Goal: Information Seeking & Learning: Learn about a topic

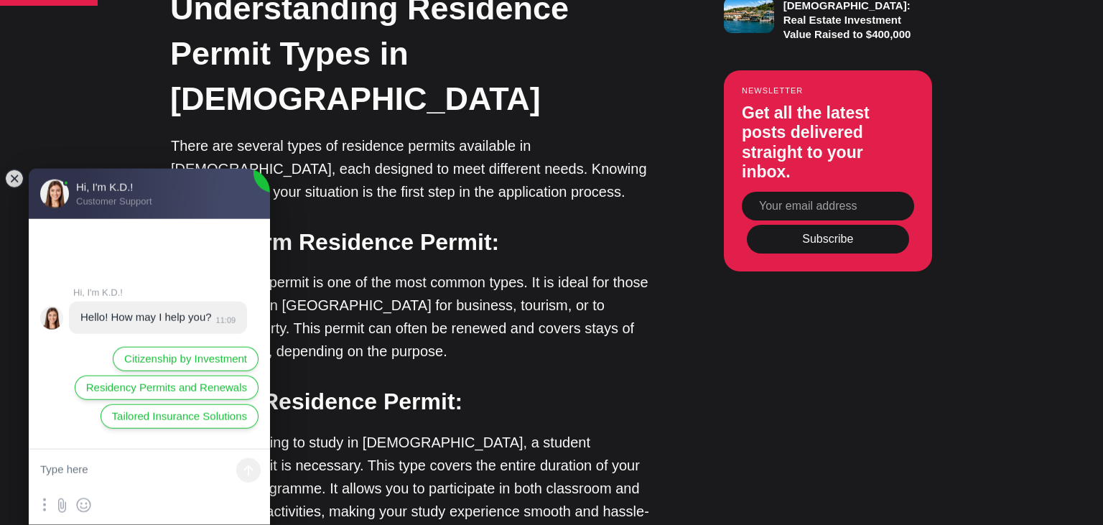
click at [263, 184] on jdiv at bounding box center [258, 181] width 23 height 24
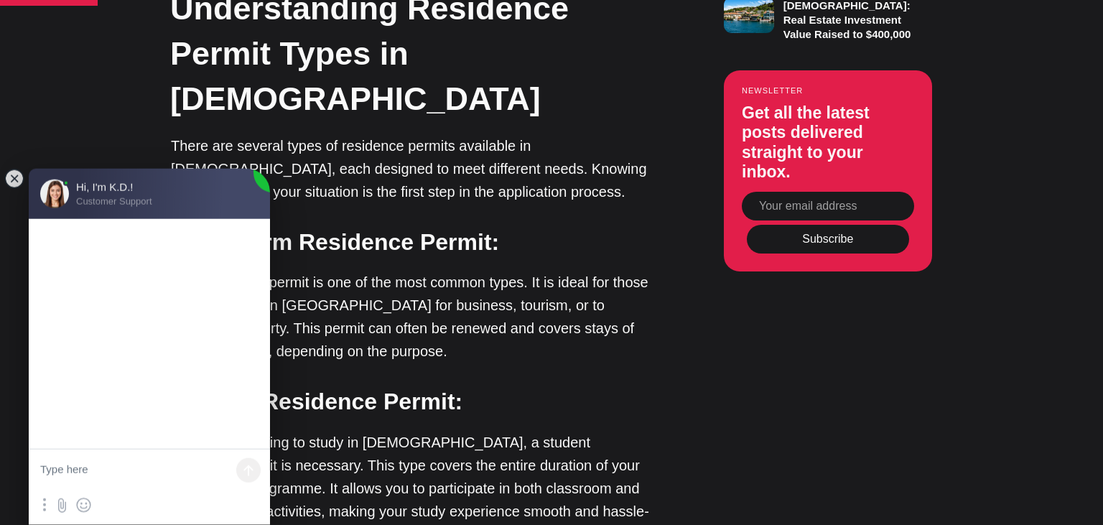
click at [209, 190] on jdiv at bounding box center [149, 347] width 1677 height 1792
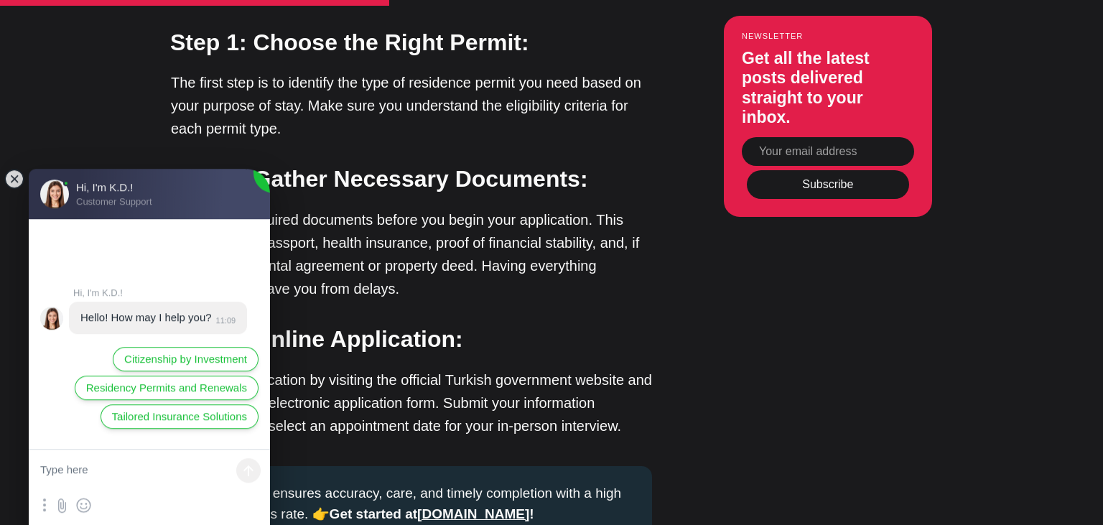
scroll to position [2522, 0]
click at [21, 181] on jdiv at bounding box center [14, 179] width 20 height 20
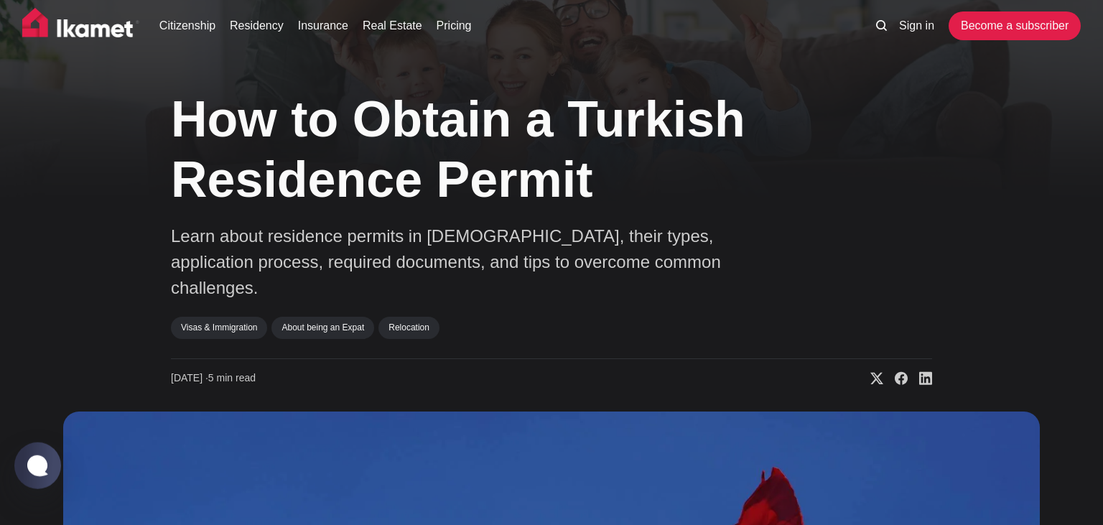
scroll to position [0, 0]
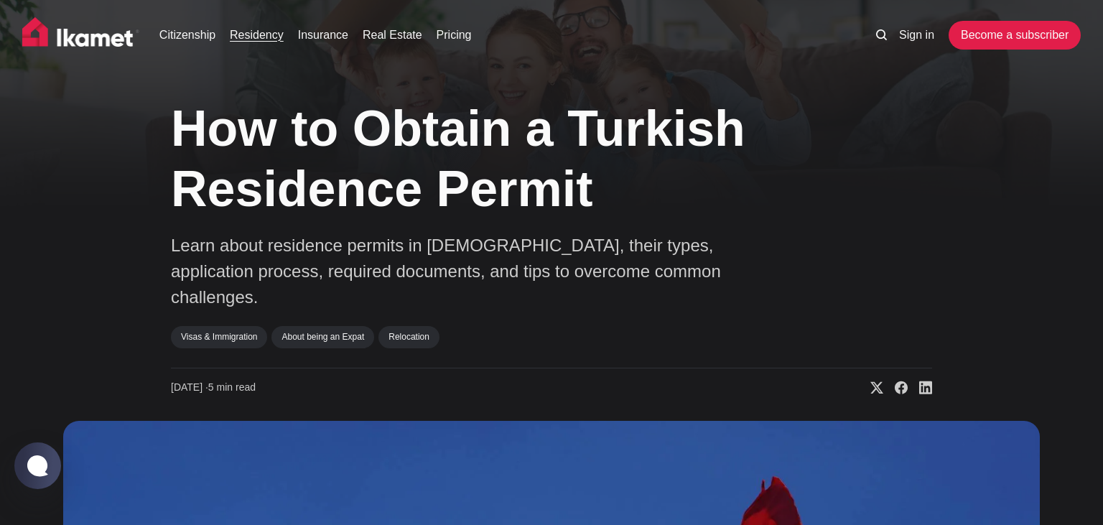
click at [269, 36] on link "Residency" at bounding box center [257, 35] width 54 height 17
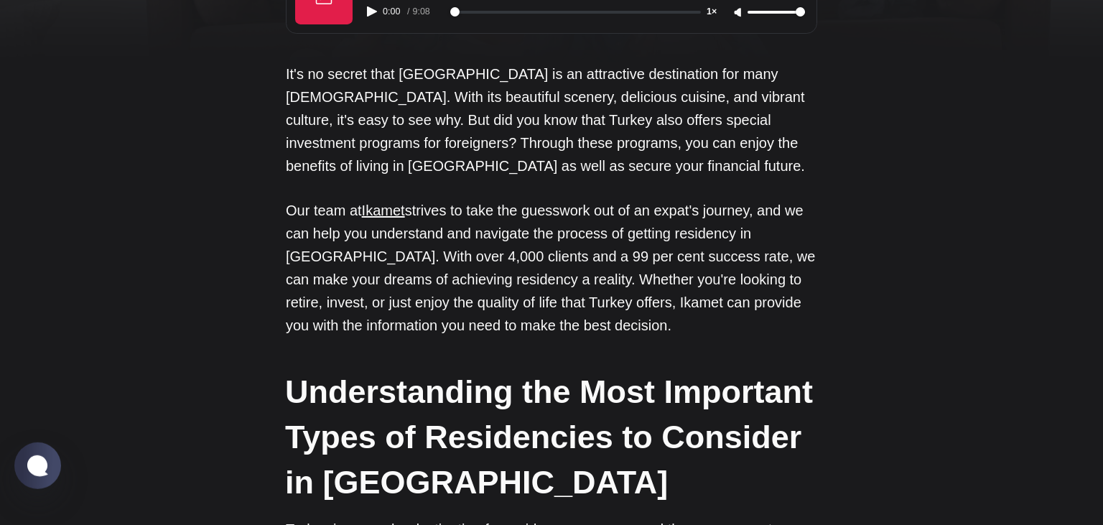
scroll to position [152, 0]
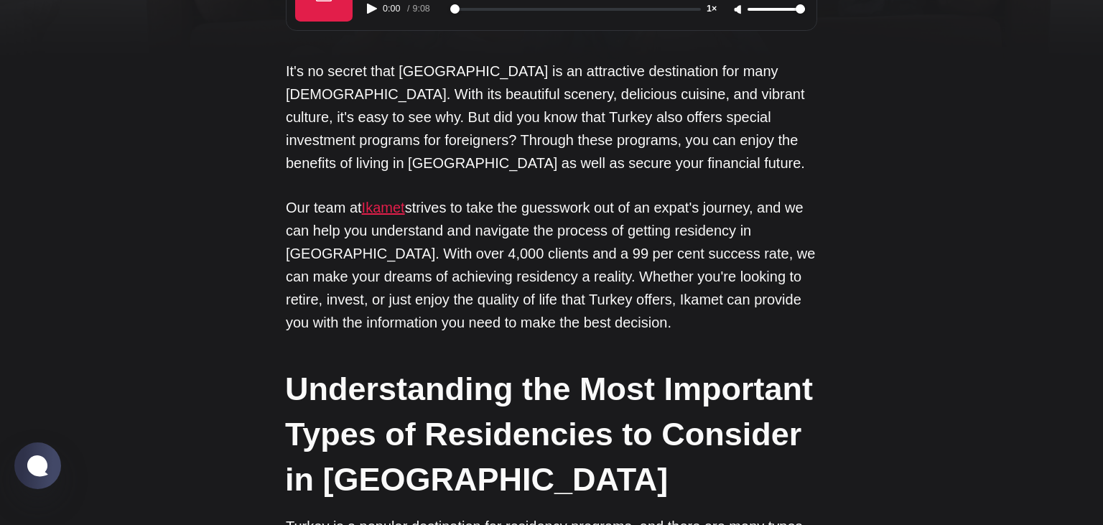
click at [383, 213] on link "Ikamet" at bounding box center [383, 208] width 43 height 16
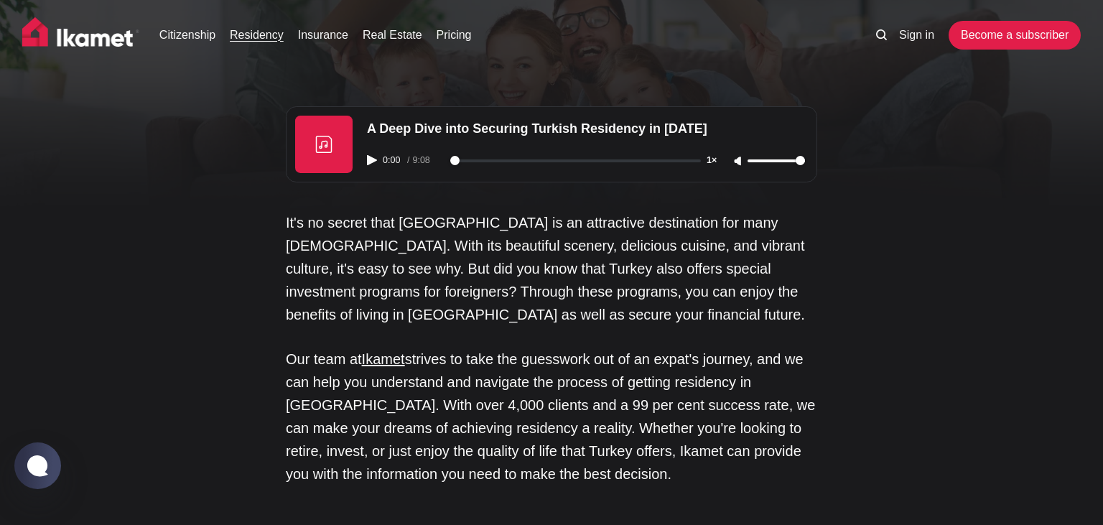
click at [93, 41] on img at bounding box center [81, 35] width 118 height 36
